Goal: Task Accomplishment & Management: Manage account settings

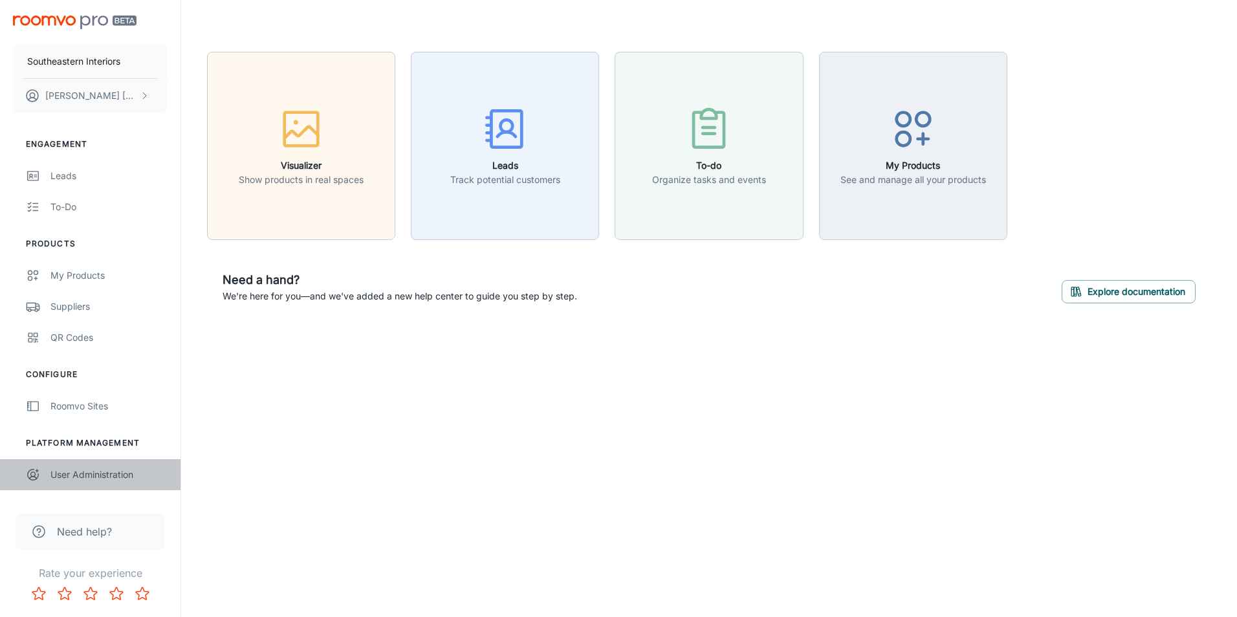
click at [72, 473] on div "User Administration" at bounding box center [108, 475] width 117 height 14
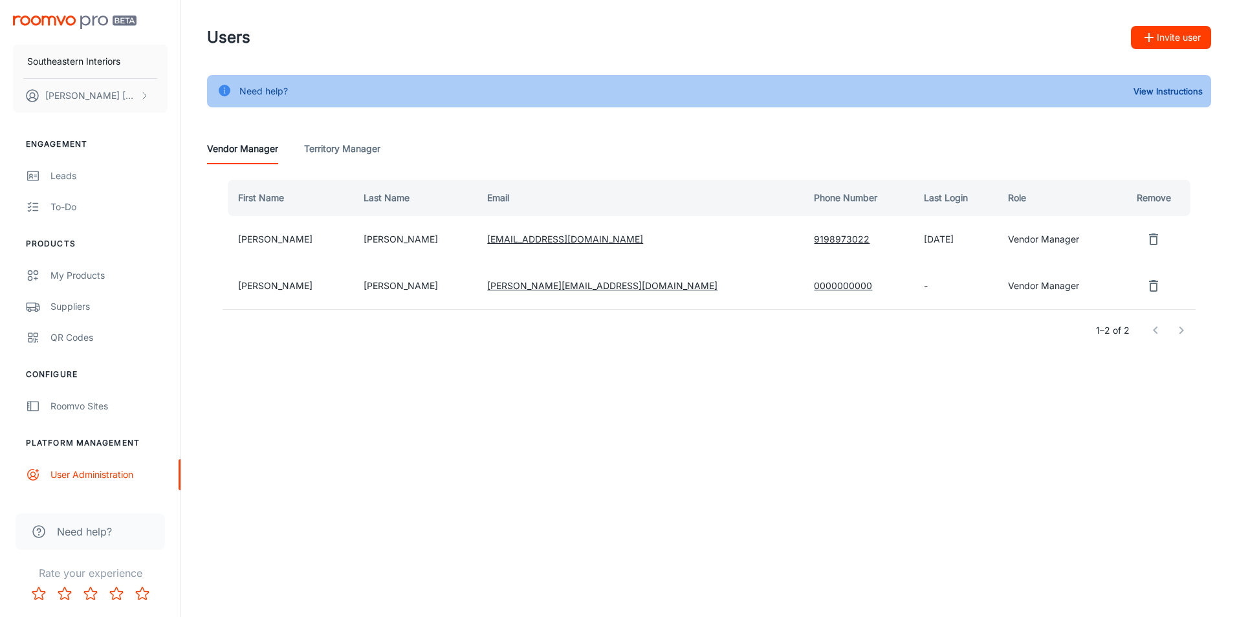
click at [1145, 288] on icon "remove user" at bounding box center [1153, 286] width 16 height 16
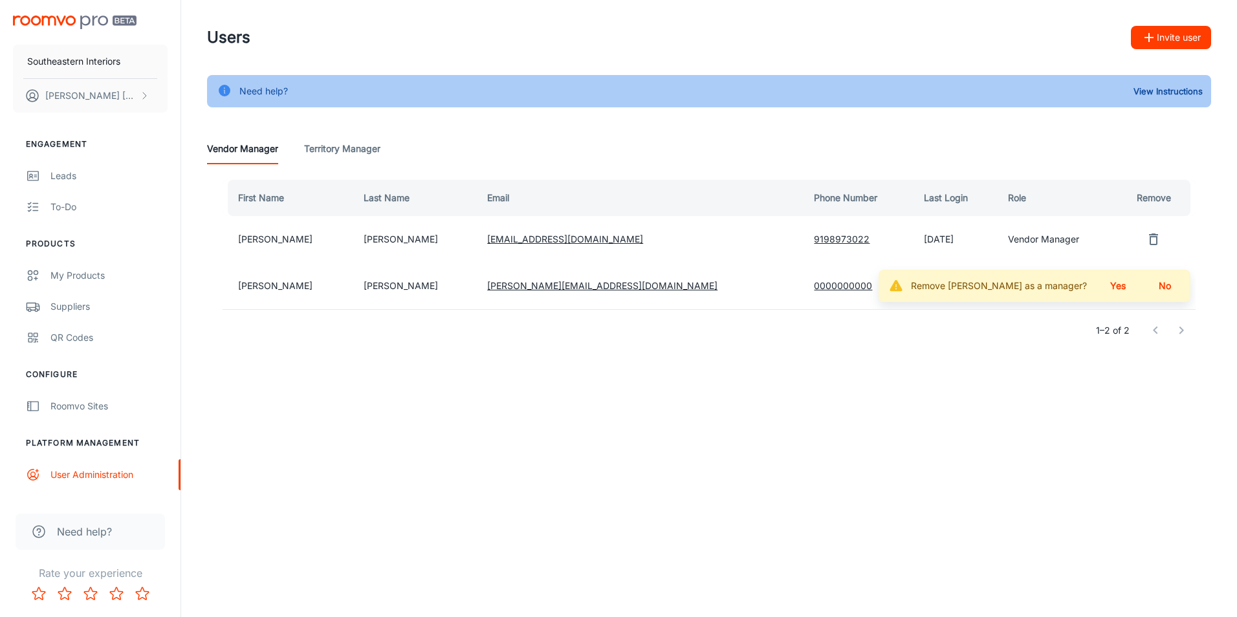
click at [1125, 287] on button "Yes" at bounding box center [1117, 285] width 41 height 23
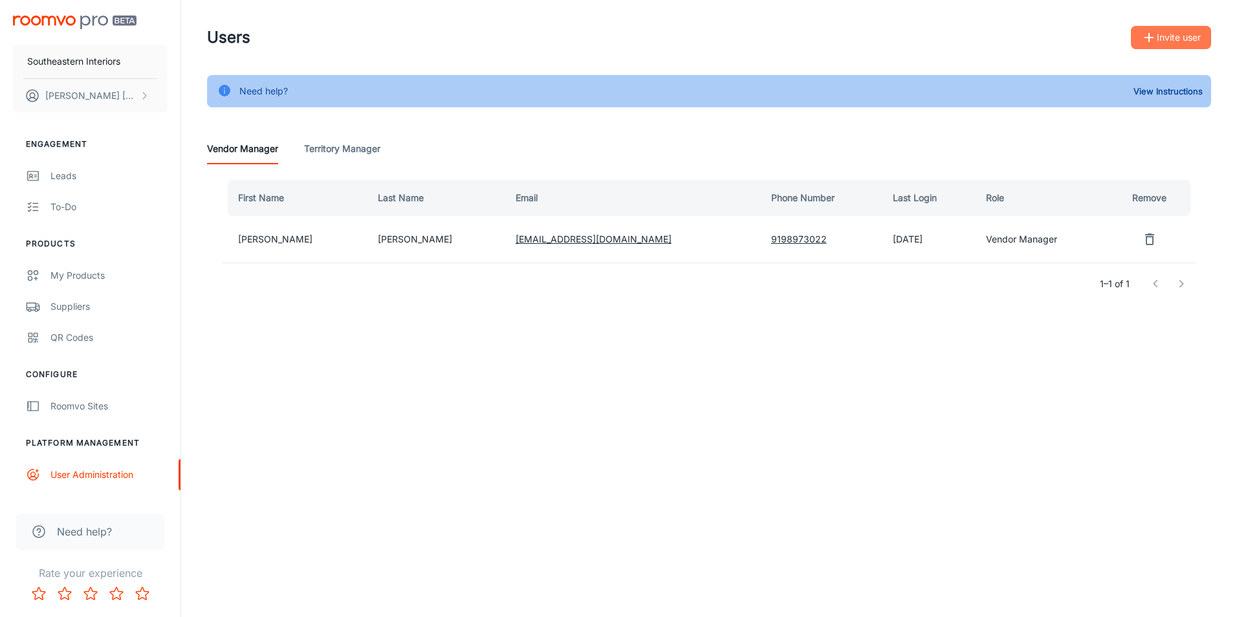
click at [1191, 38] on button "Invite user" at bounding box center [1171, 37] width 80 height 23
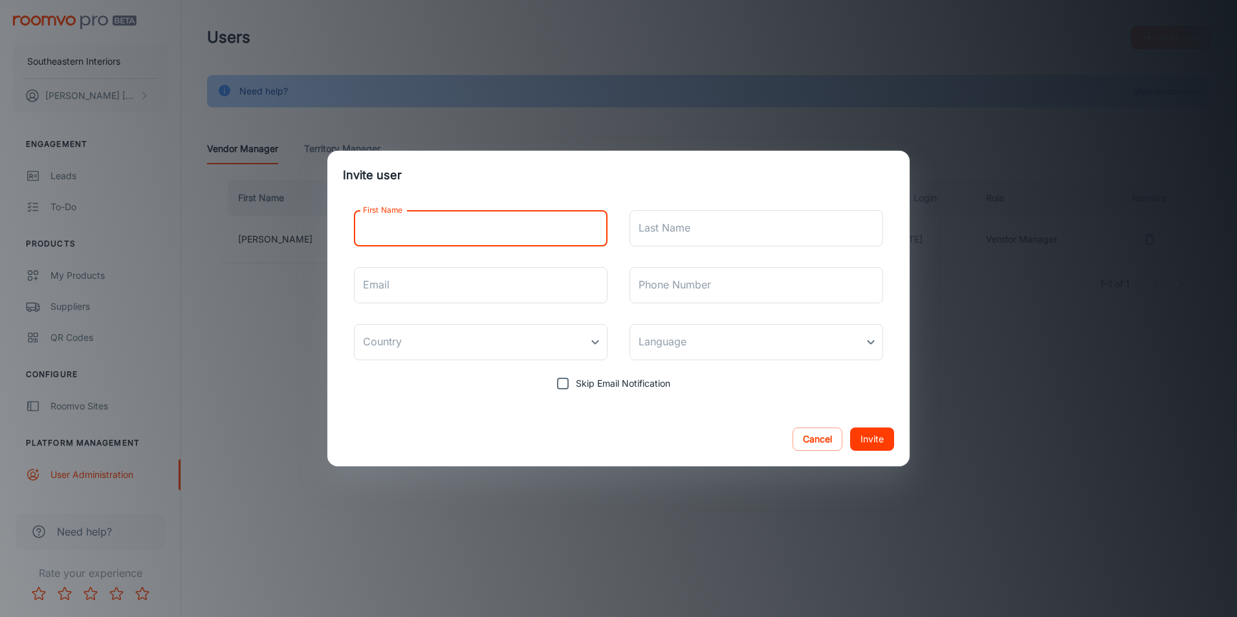
click at [521, 213] on input "First Name" at bounding box center [481, 228] width 254 height 36
type input "[PERSON_NAME]"
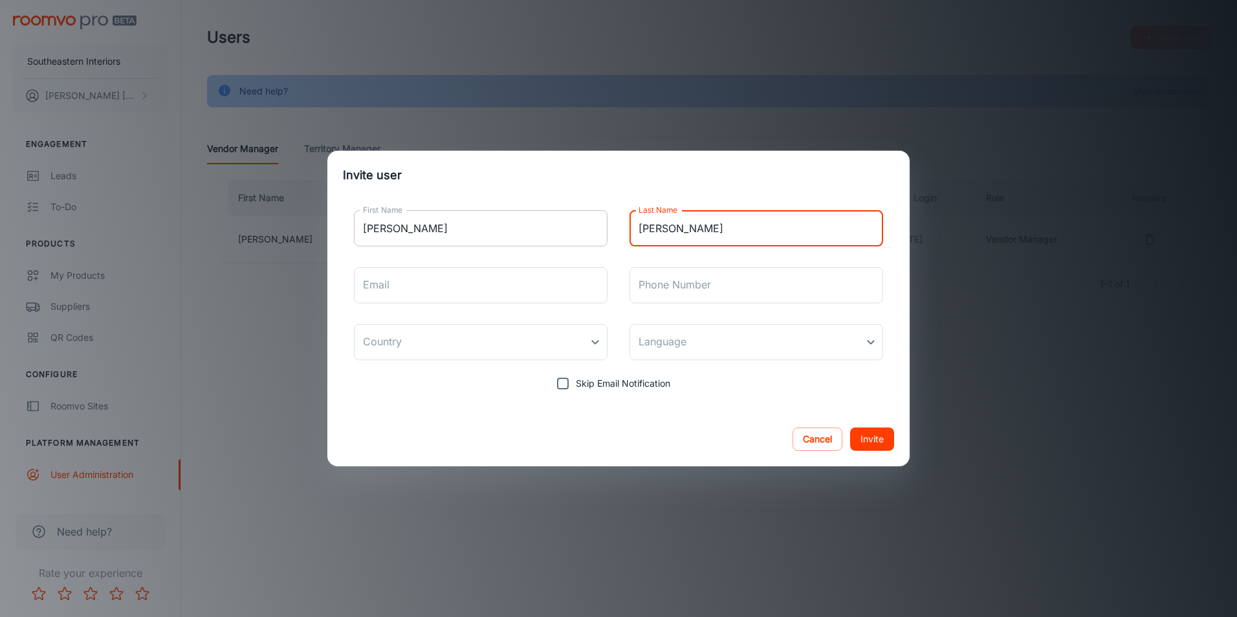
type input "[PERSON_NAME]"
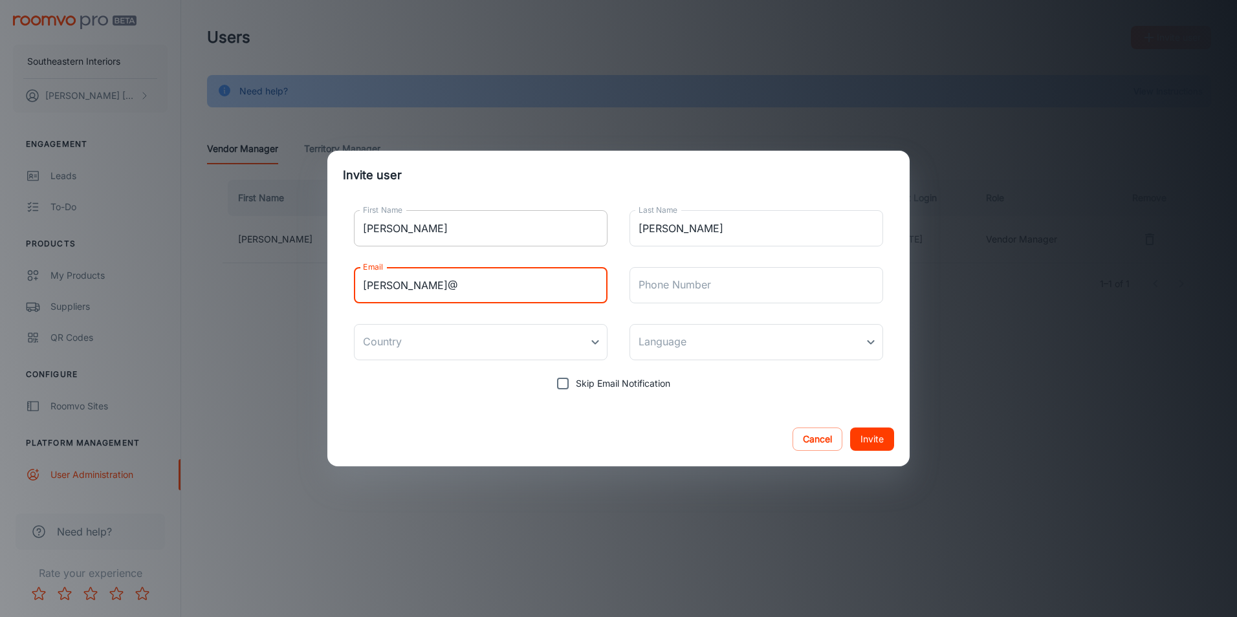
type input "[PERSON_NAME][EMAIL_ADDRESS][DOMAIN_NAME]"
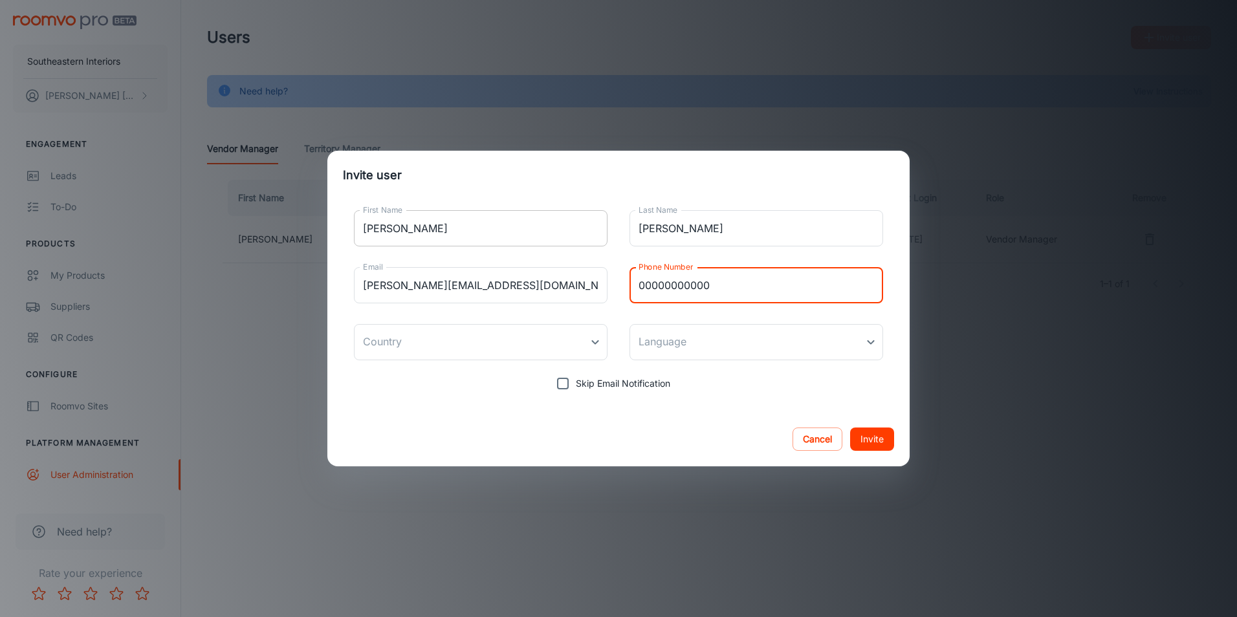
type input "00000000000"
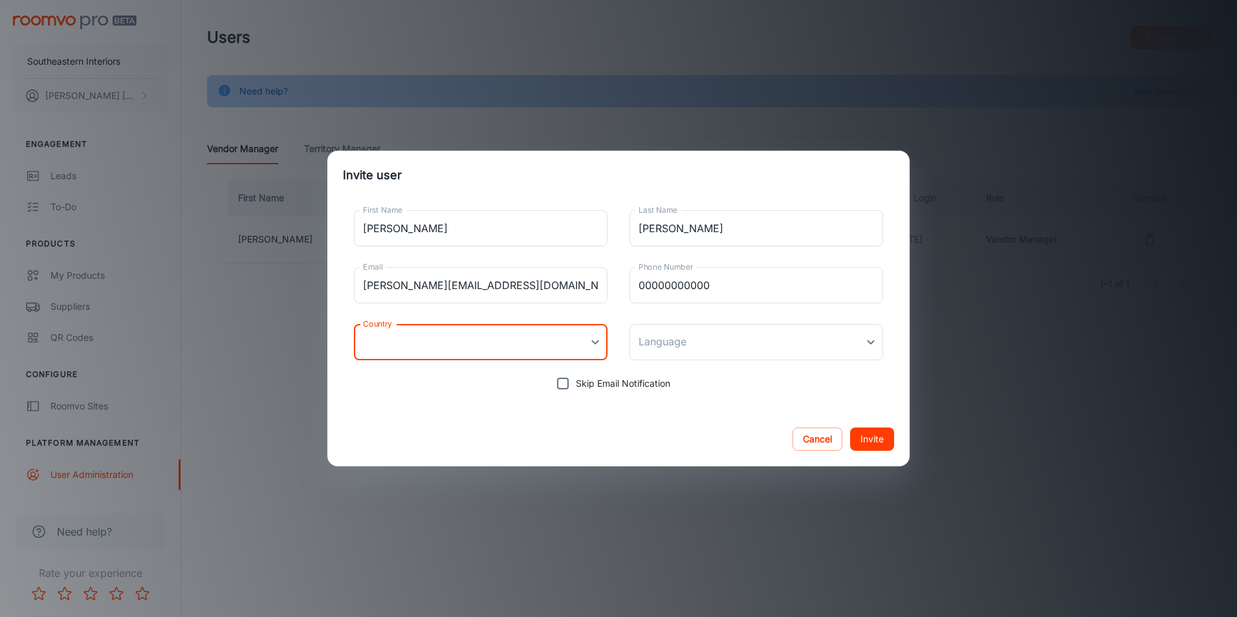
click at [493, 346] on body "Southeastern Interiors [PERSON_NAME] Engagement Leads To-do Products My Product…" at bounding box center [618, 308] width 1237 height 617
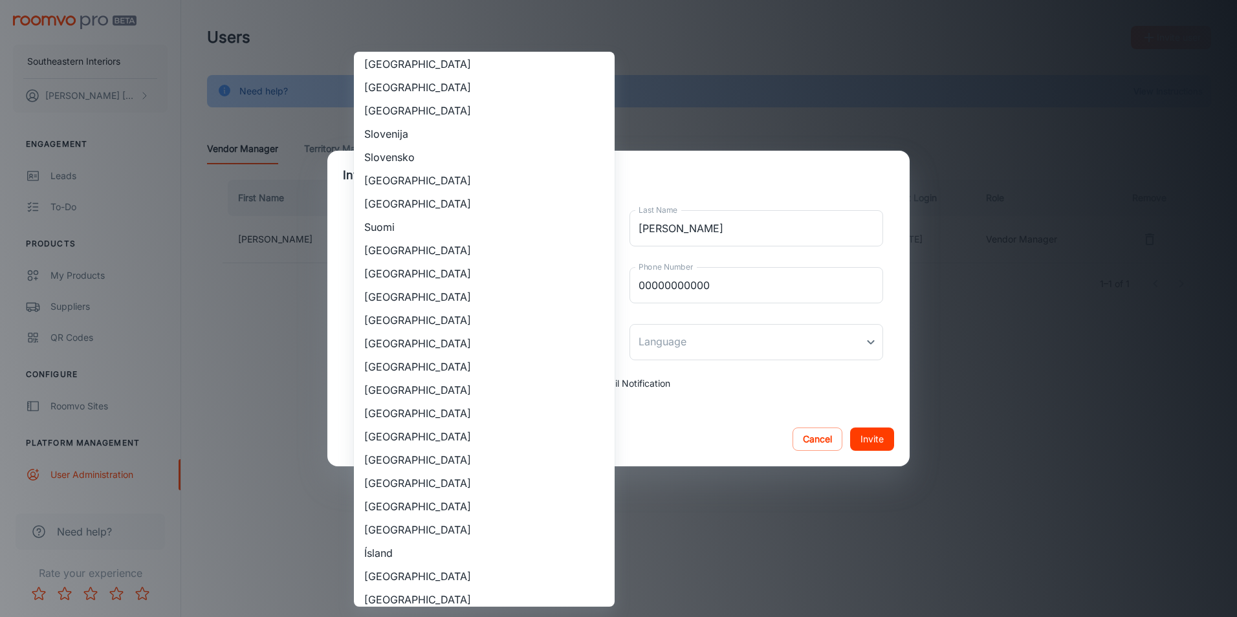
scroll to position [1035, 0]
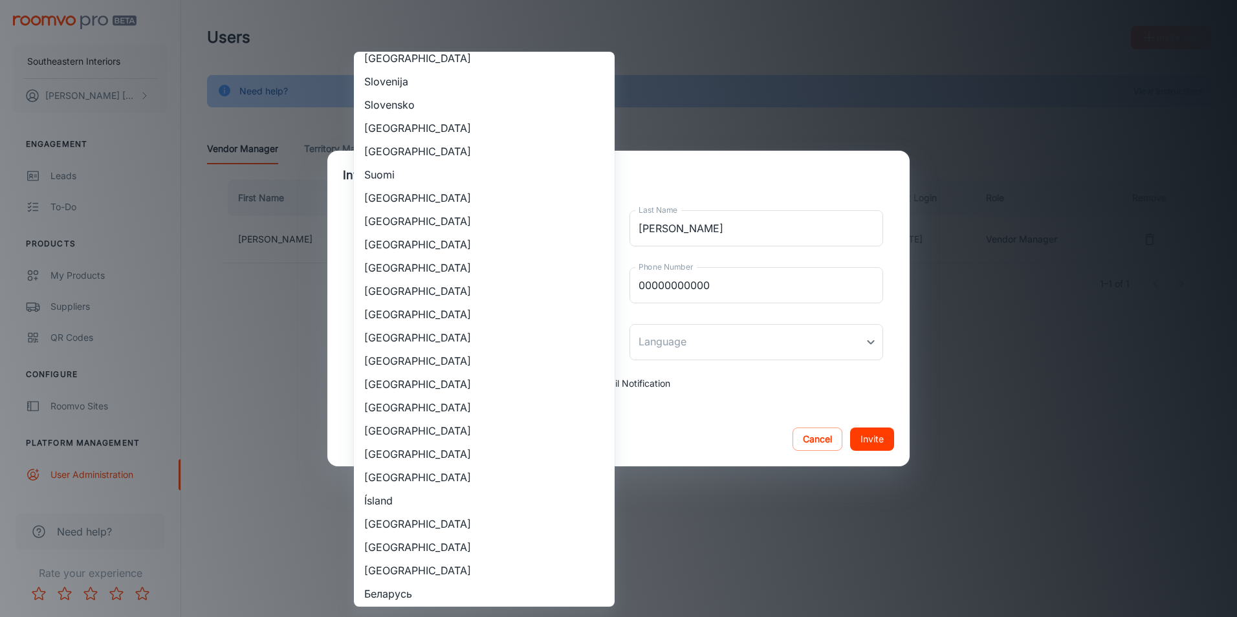
click at [481, 400] on li "[GEOGRAPHIC_DATA]" at bounding box center [484, 407] width 261 height 23
type input "[GEOGRAPHIC_DATA]"
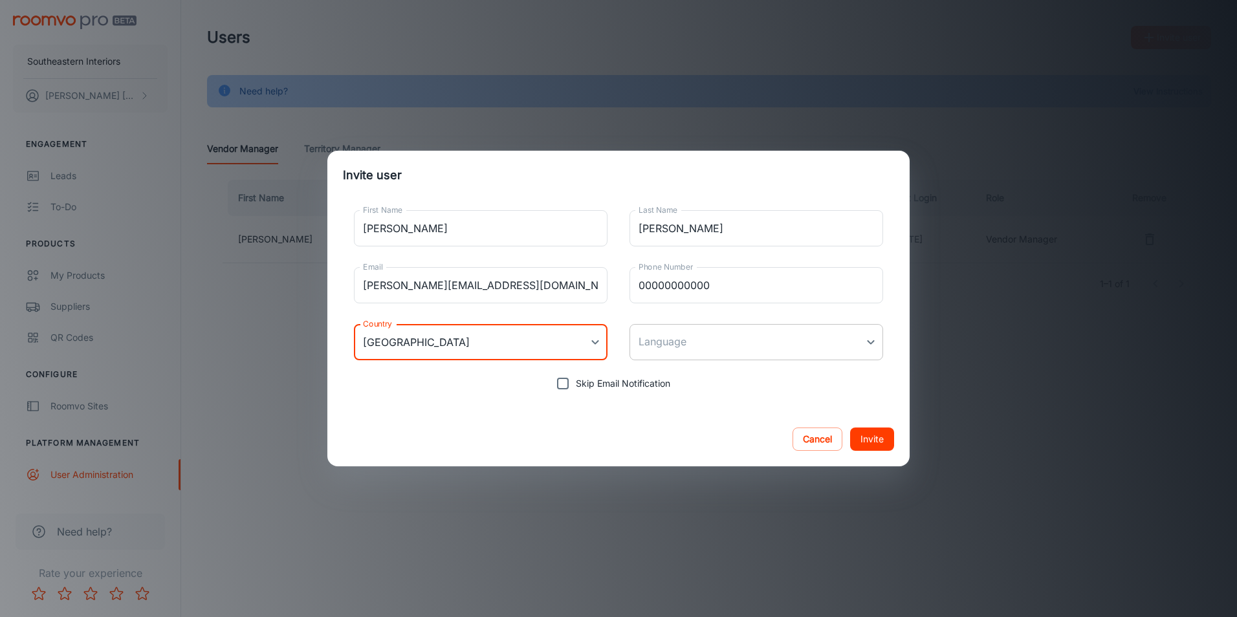
click at [675, 352] on body "Southeastern Interiors [PERSON_NAME] Engagement Leads To-do Products My Product…" at bounding box center [618, 308] width 1237 height 617
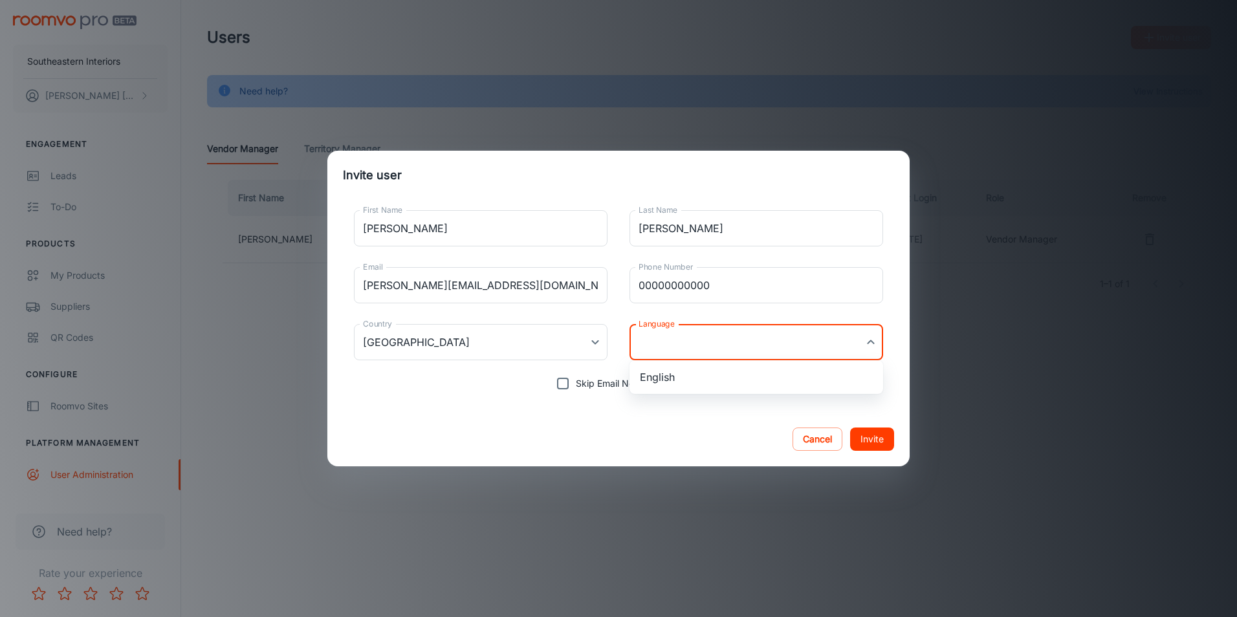
click at [671, 378] on li "English" at bounding box center [756, 376] width 254 height 23
type input "en-us"
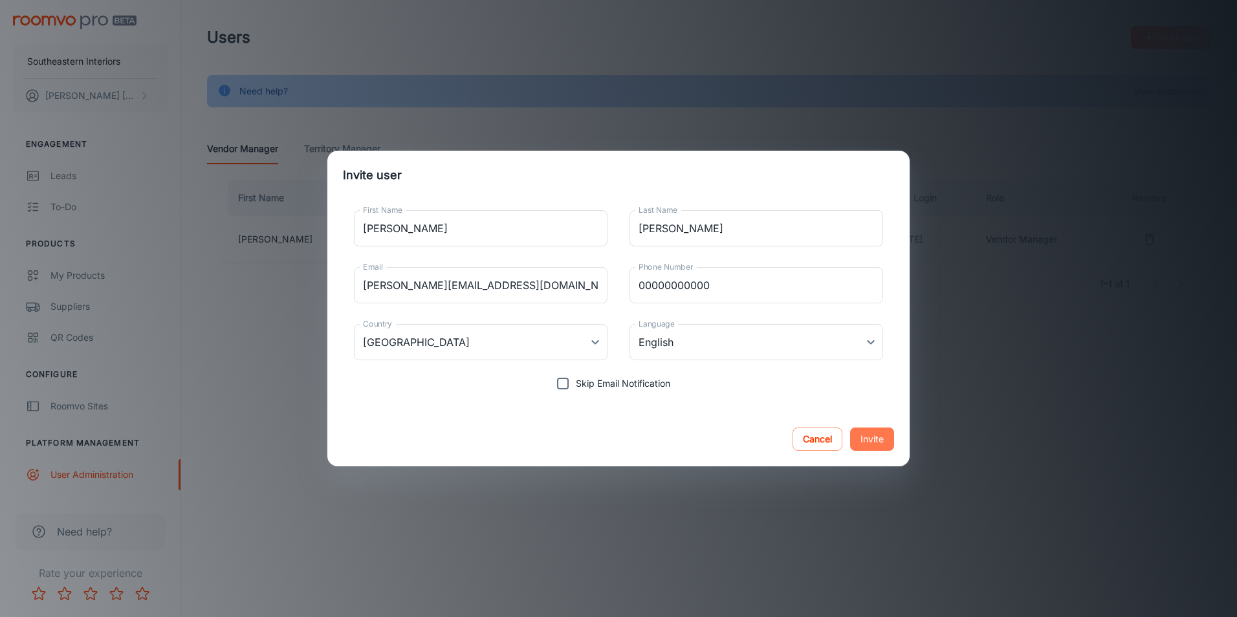
click at [880, 438] on button "Invite" at bounding box center [872, 438] width 44 height 23
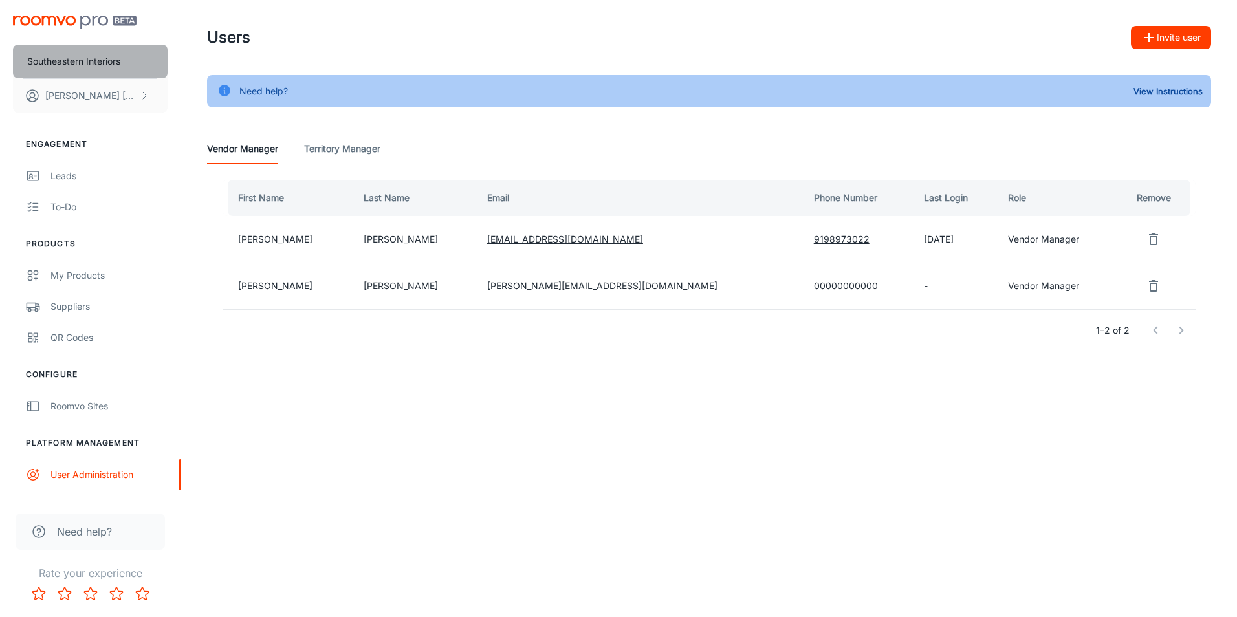
click at [85, 61] on p "Southeastern Interiors" at bounding box center [73, 61] width 93 height 14
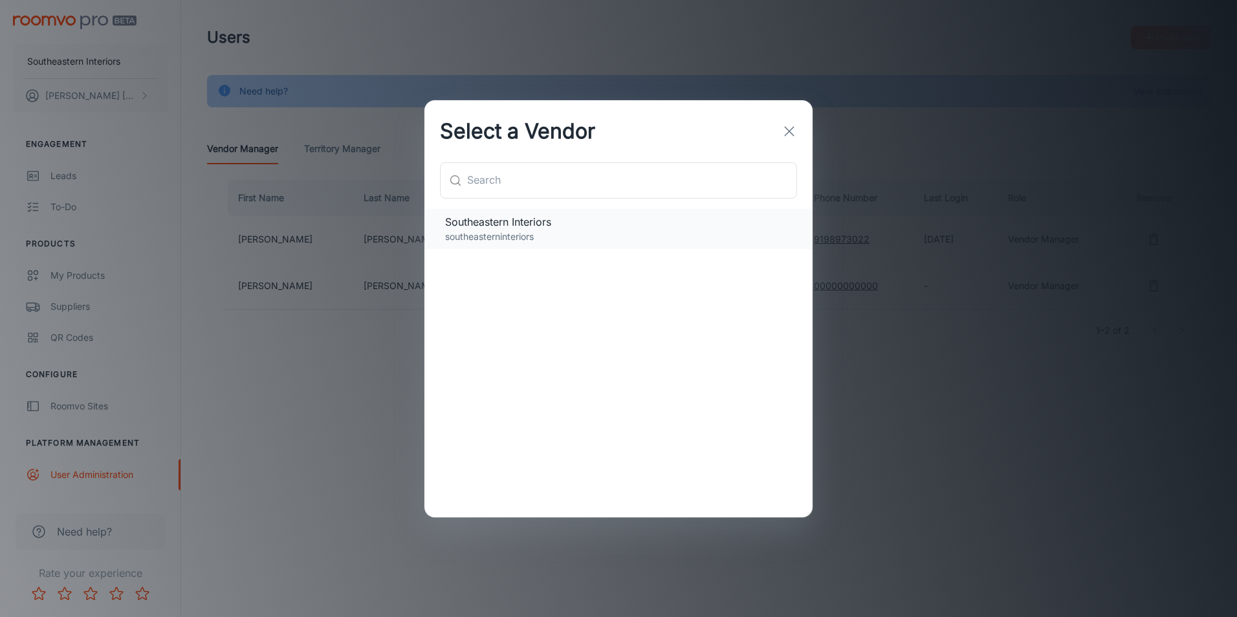
click at [709, 224] on span "Southeastern Interiors" at bounding box center [618, 222] width 347 height 16
